Goal: Task Accomplishment & Management: Manage account settings

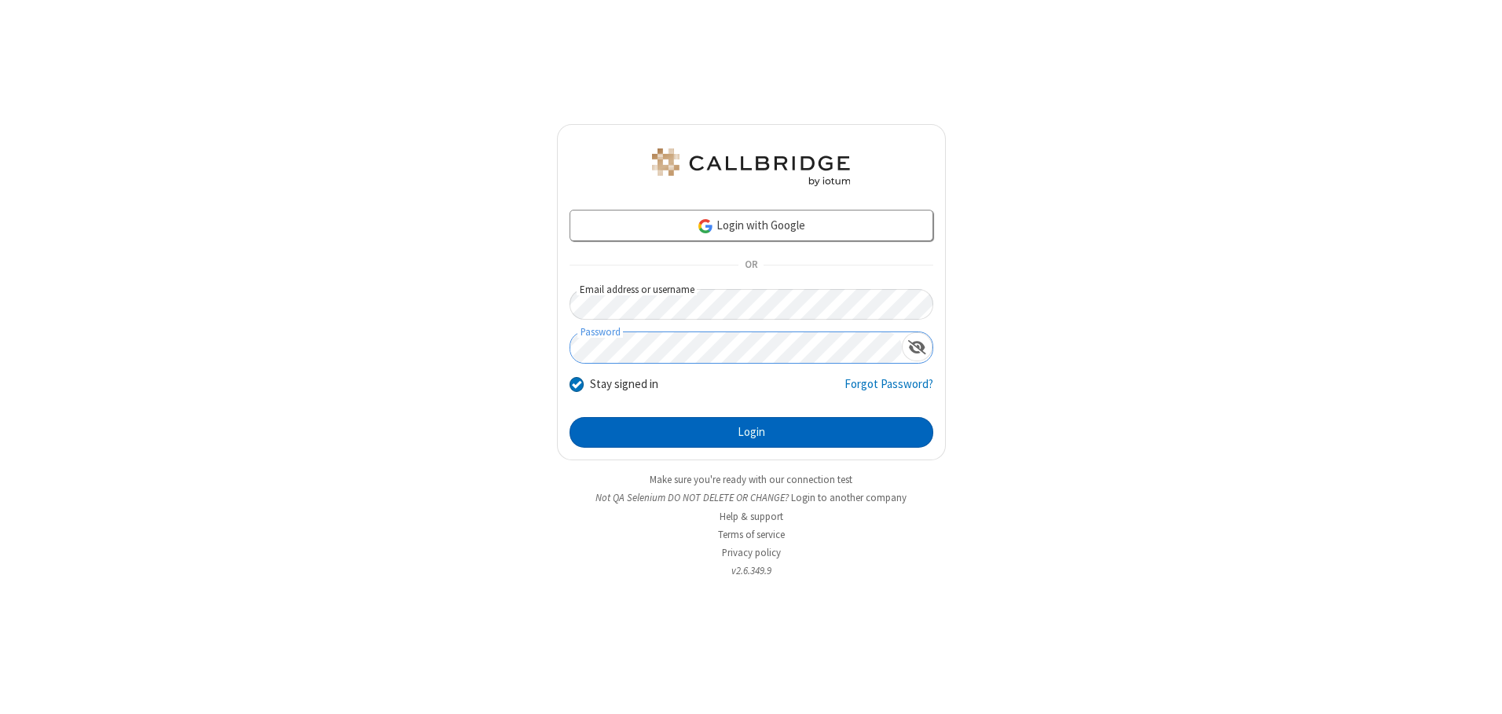
click at [751, 432] on button "Login" at bounding box center [752, 432] width 364 height 31
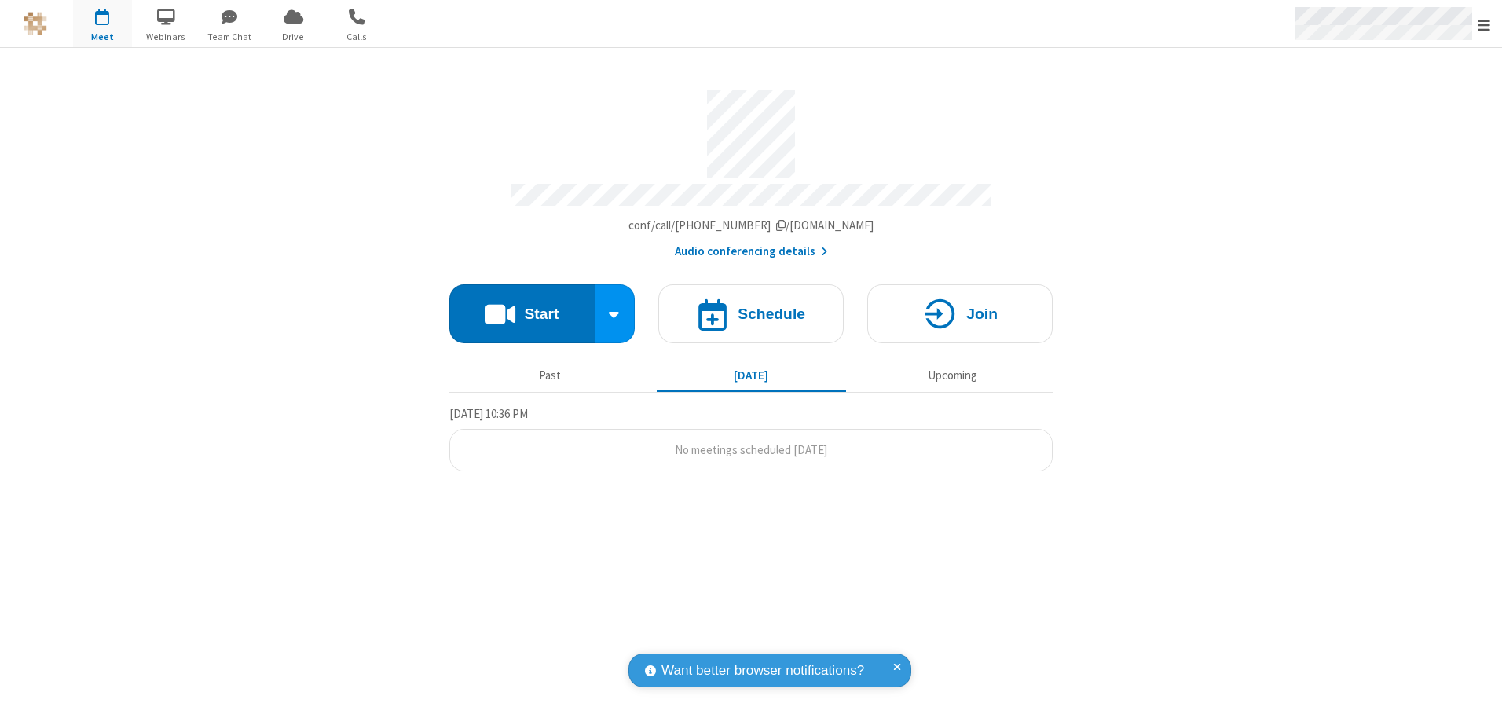
click at [1484, 24] on span "Open menu" at bounding box center [1484, 25] width 13 height 16
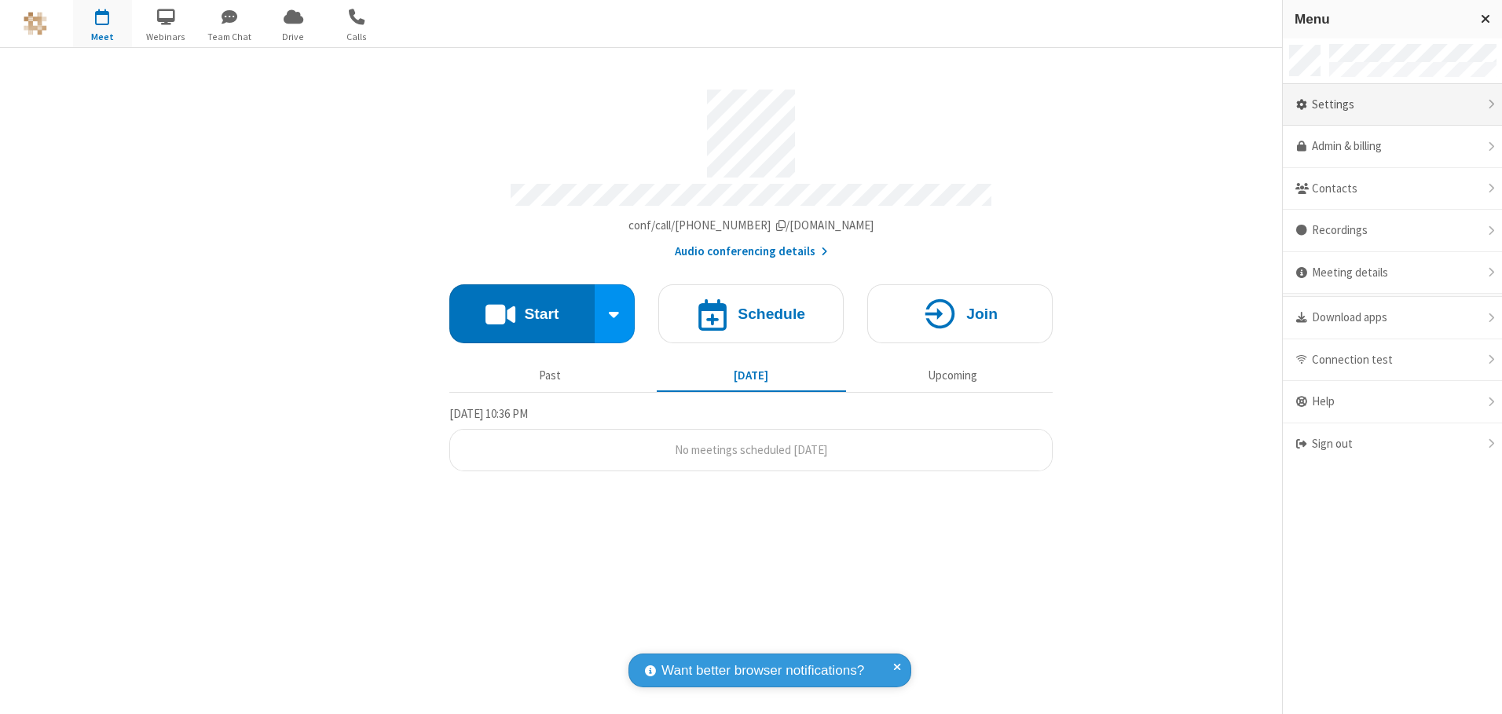
click at [1392, 104] on div "Settings" at bounding box center [1392, 105] width 219 height 42
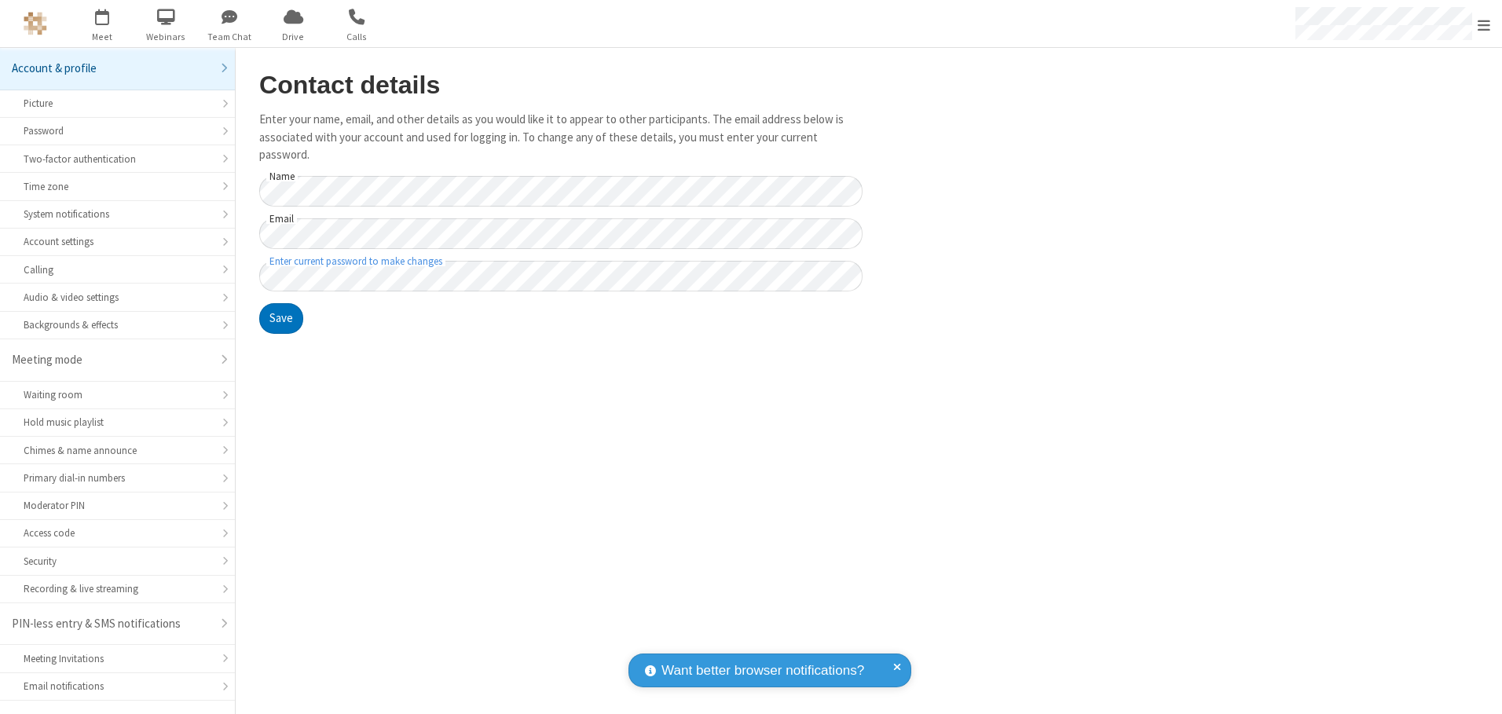
scroll to position [27, 0]
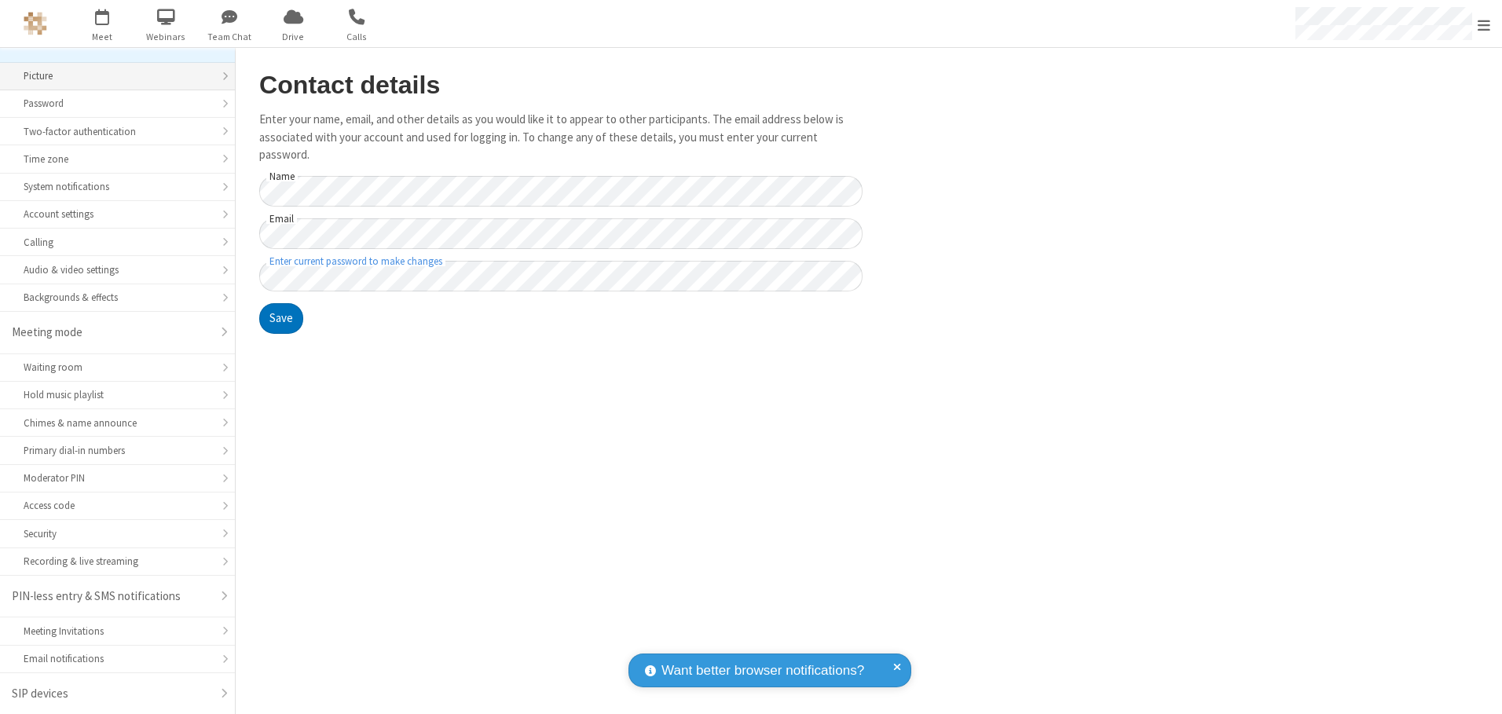
click at [112, 76] on div "Picture" at bounding box center [118, 75] width 188 height 15
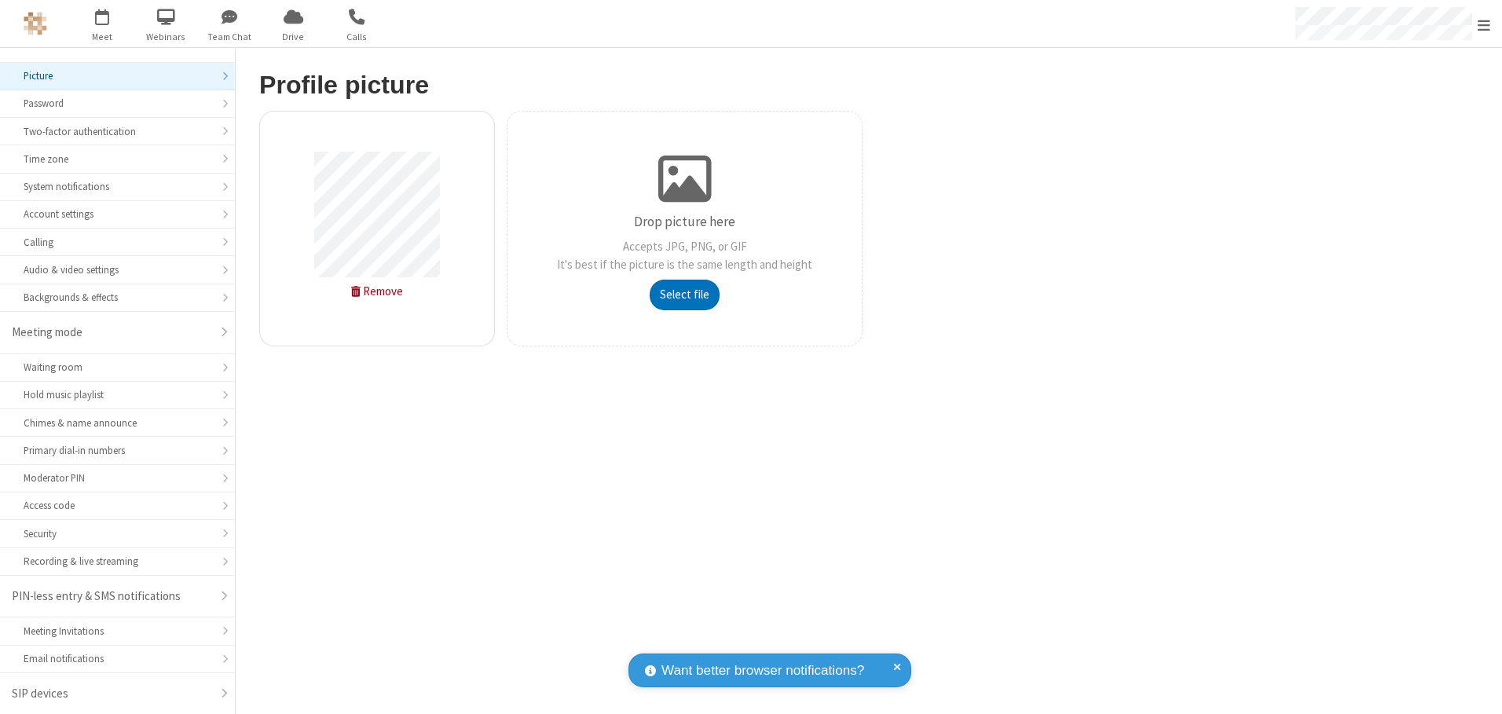
type input "C:\fakepath\avatar_image_test_2.jpg"
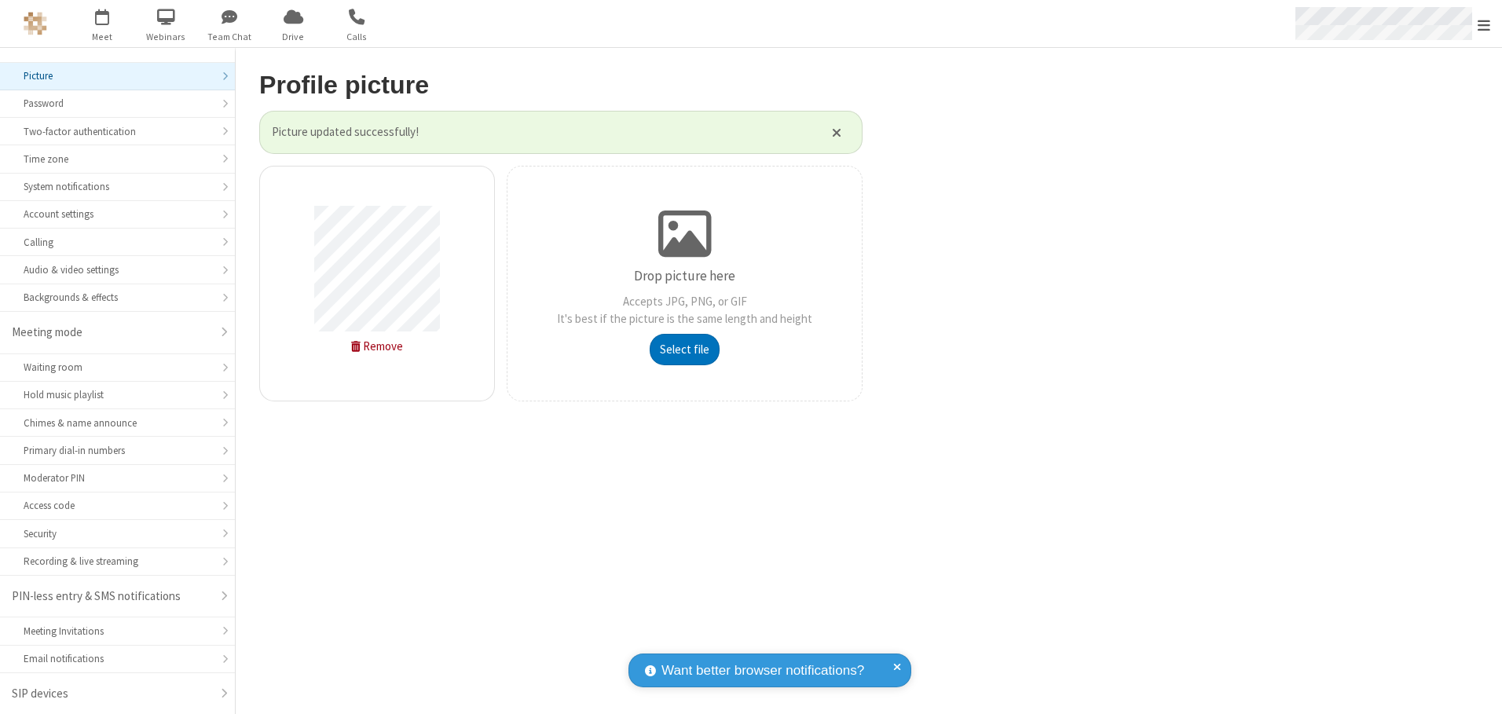
click at [1484, 24] on span "Open menu" at bounding box center [1484, 25] width 13 height 16
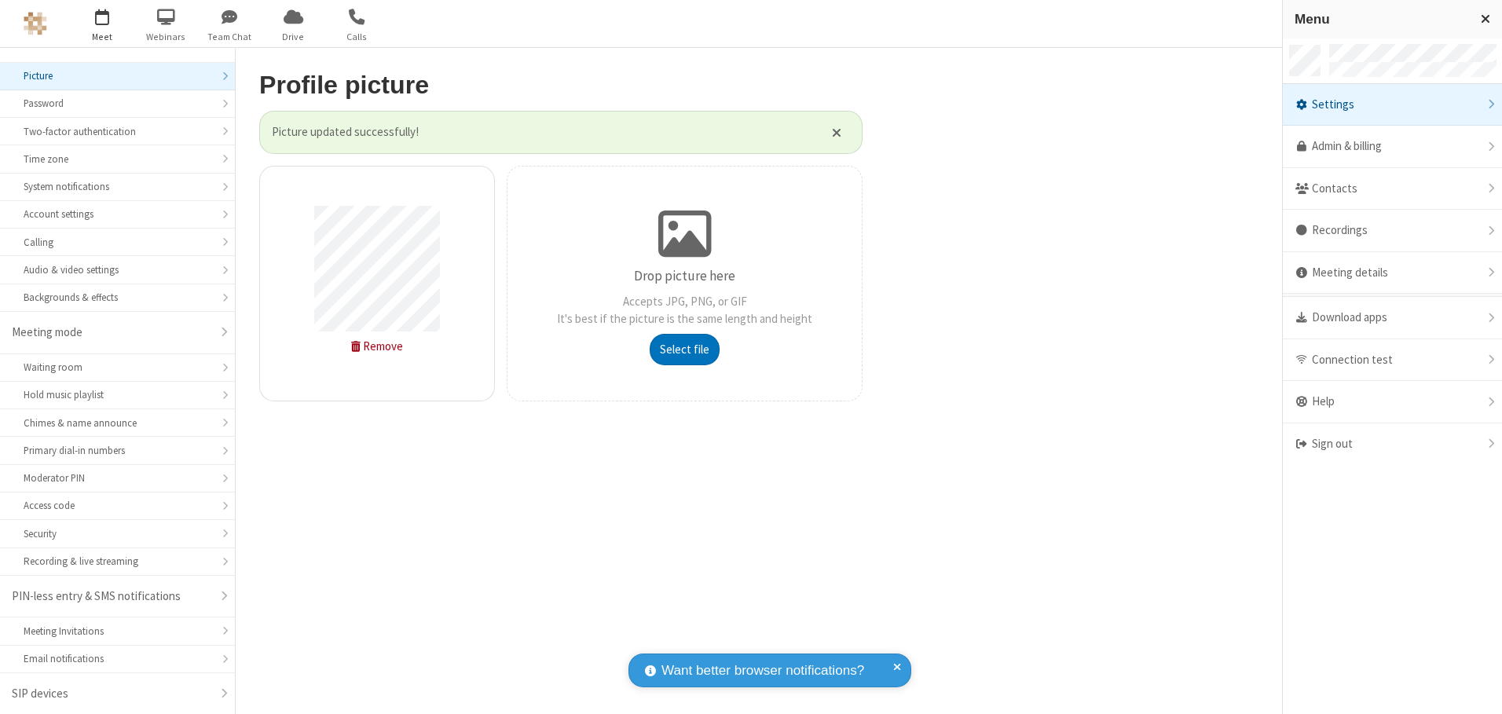
click at [102, 24] on span "button" at bounding box center [102, 16] width 59 height 27
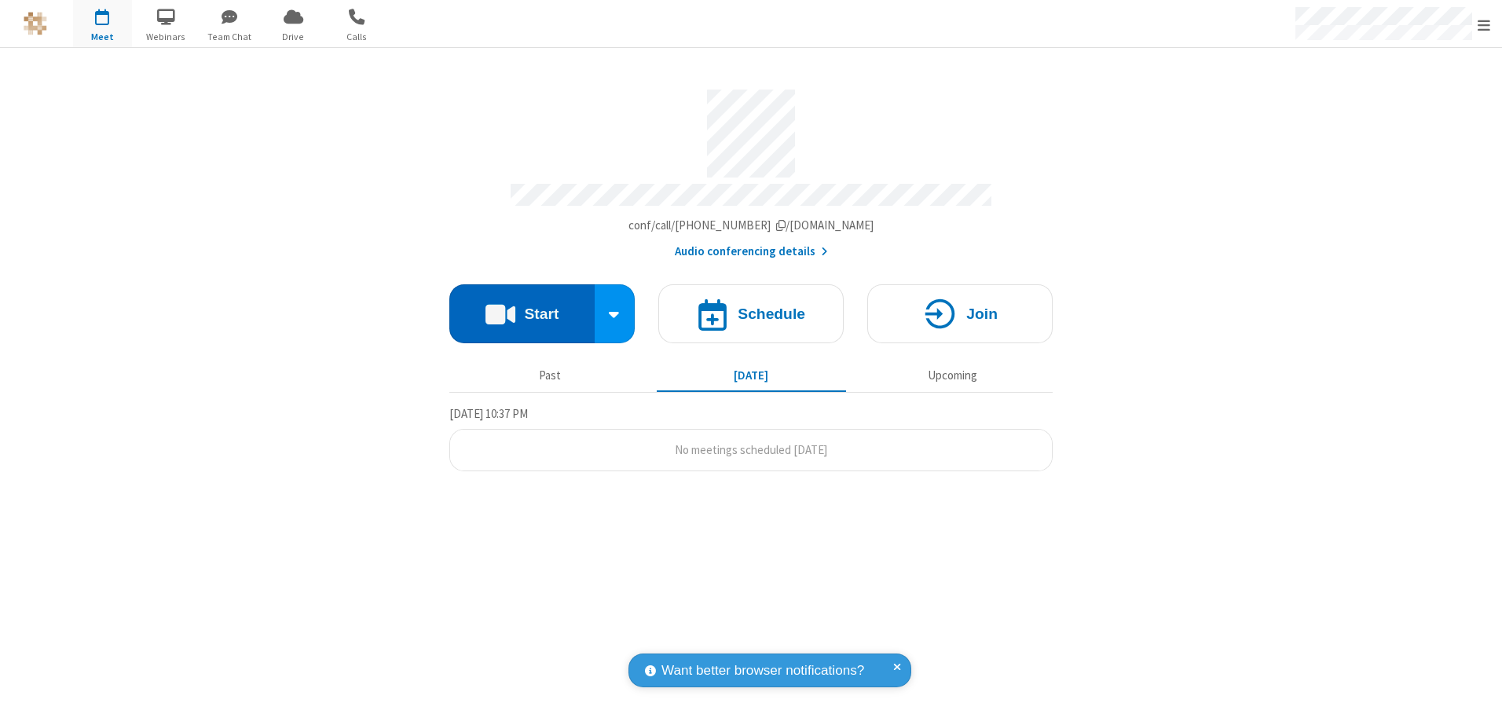
click at [522, 308] on button "Start" at bounding box center [521, 313] width 145 height 59
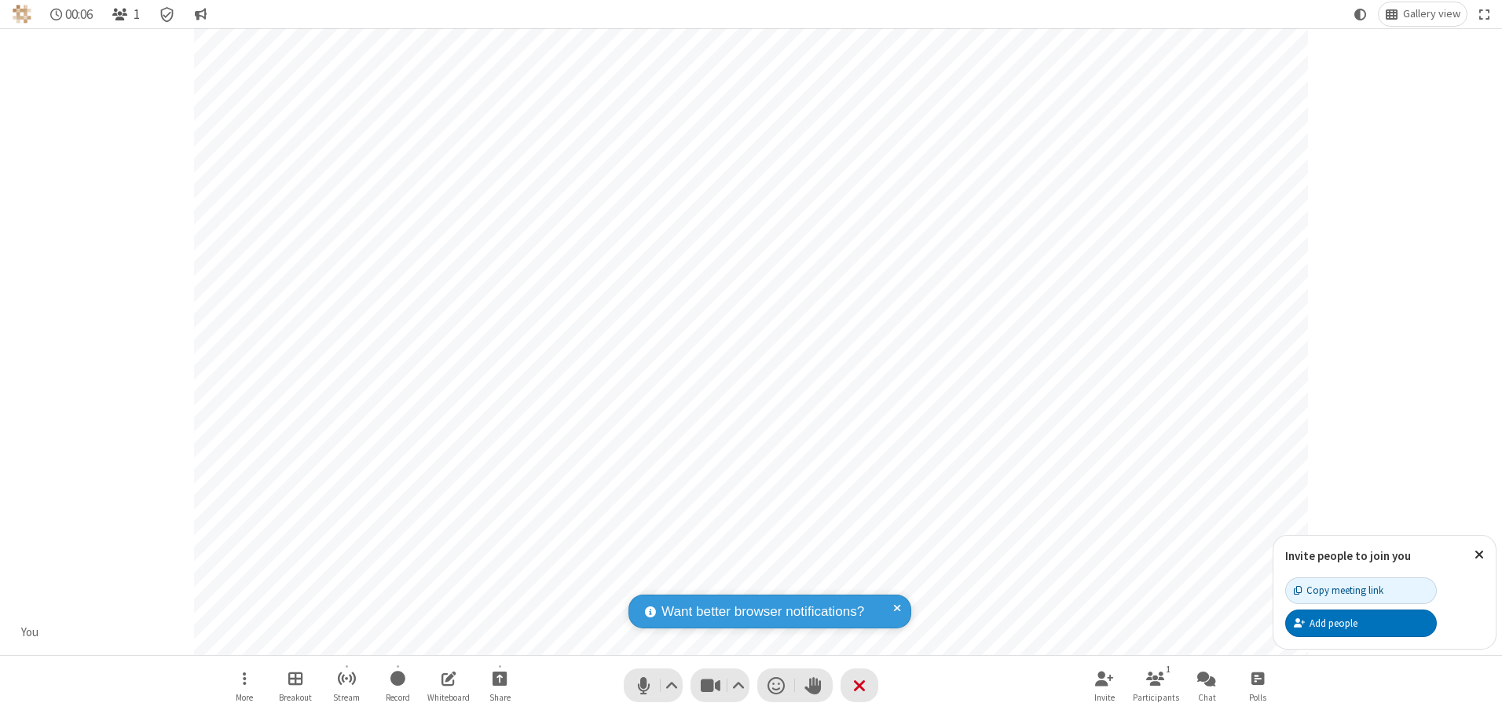
click at [122, 14] on span "Open participant list" at bounding box center [119, 14] width 15 height 15
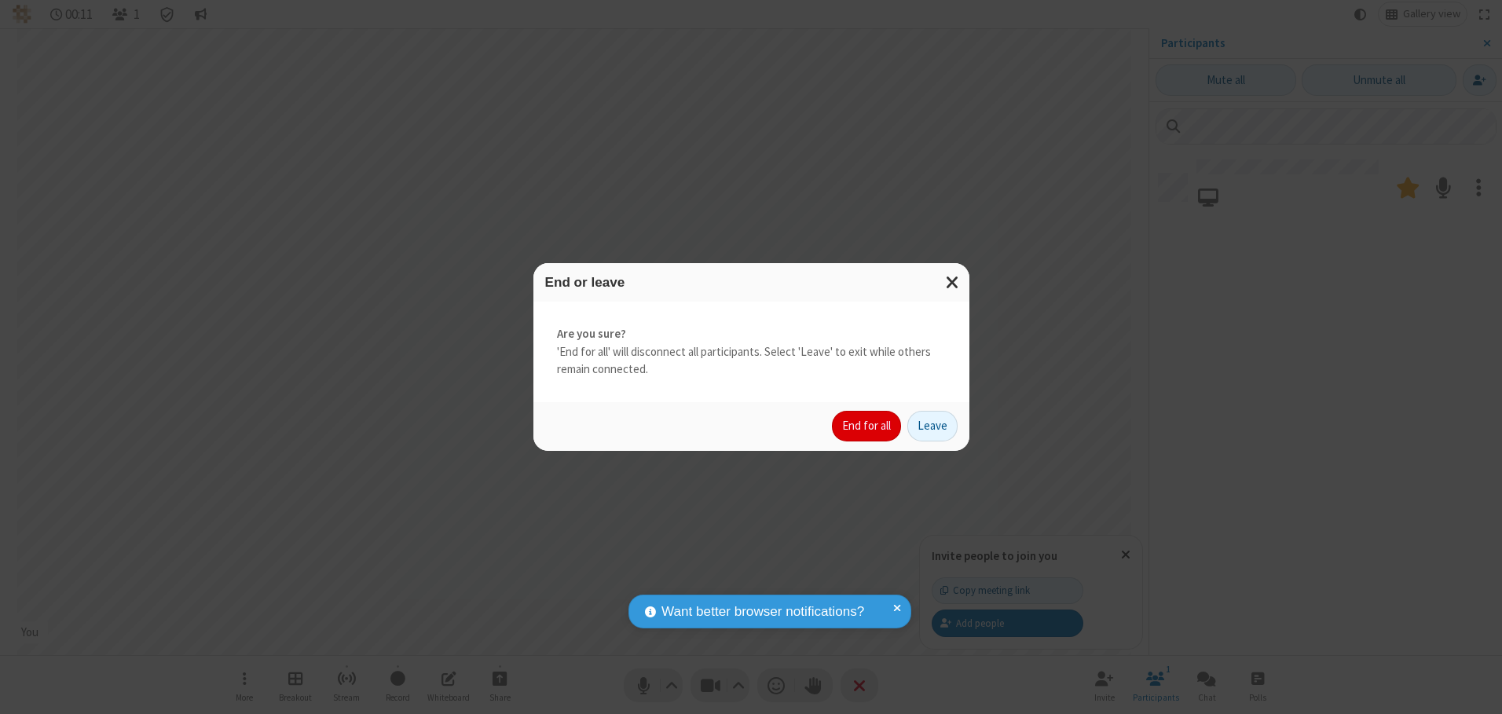
click at [867, 426] on button "End for all" at bounding box center [866, 426] width 69 height 31
